Goal: Task Accomplishment & Management: Use online tool/utility

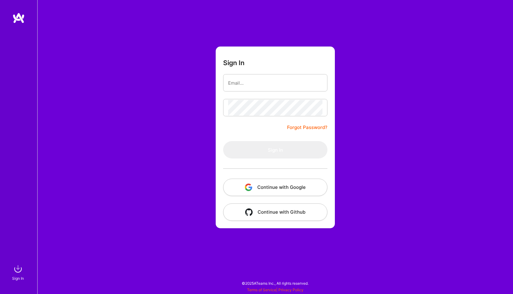
click at [258, 189] on button "Continue with Google" at bounding box center [275, 187] width 104 height 17
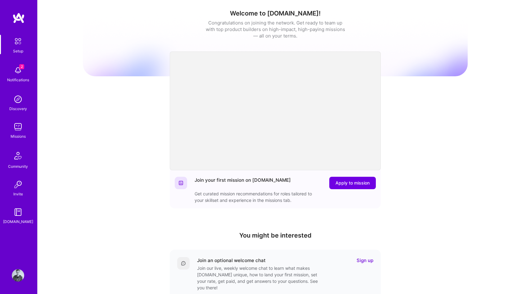
click at [20, 75] on img at bounding box center [18, 70] width 12 height 12
click at [16, 144] on div "Setup 2 Notifications Discovery Missions Community Invite [DOMAIN_NAME]" at bounding box center [18, 130] width 37 height 190
click at [19, 134] on div "Missions" at bounding box center [18, 136] width 15 height 7
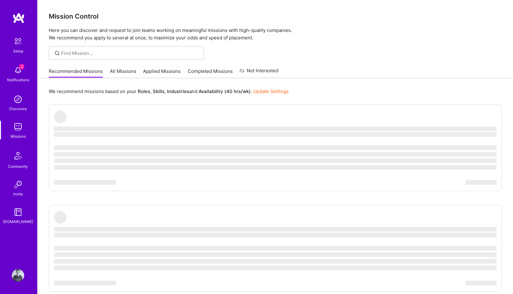
click at [164, 73] on link "Applied Missions" at bounding box center [162, 73] width 38 height 10
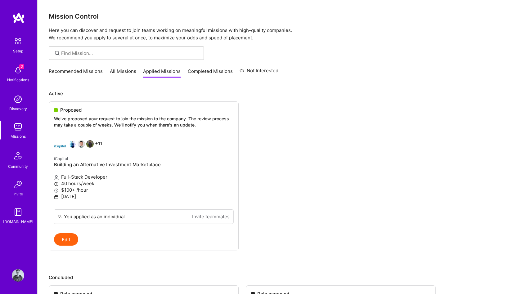
click at [67, 69] on link "Recommended Missions" at bounding box center [76, 73] width 54 height 10
